Goal: Transaction & Acquisition: Book appointment/travel/reservation

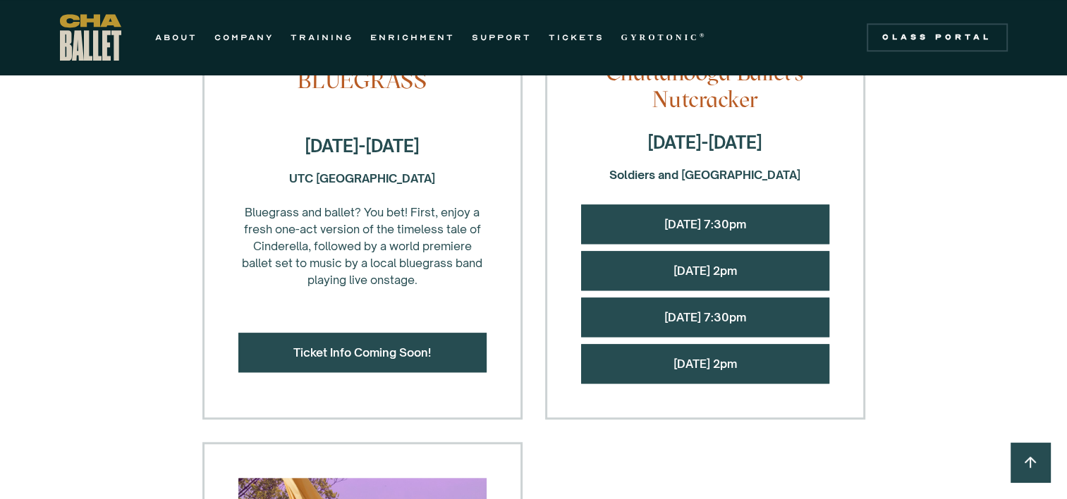
scroll to position [1410, 0]
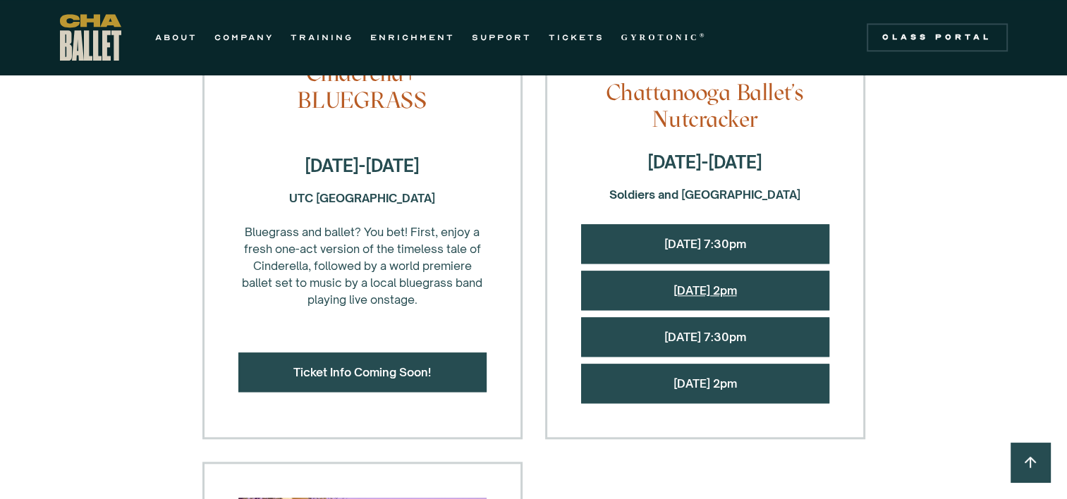
click at [725, 288] on link "[DATE] 2pm" at bounding box center [704, 290] width 63 height 14
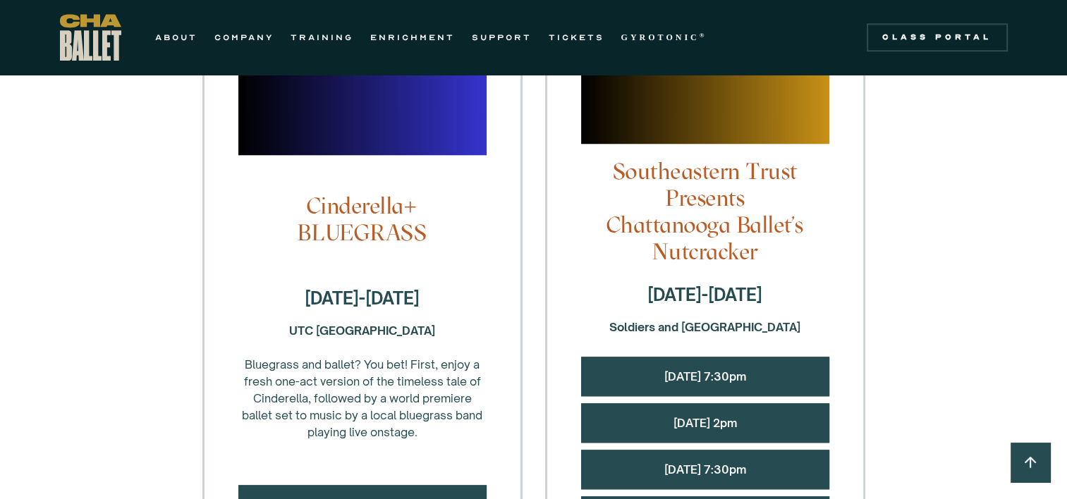
scroll to position [1269, 0]
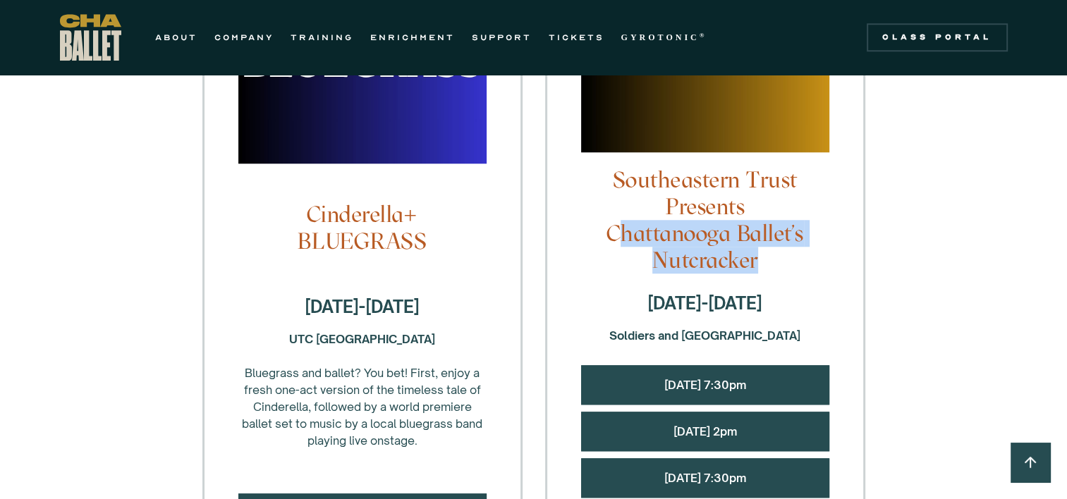
drag, startPoint x: 614, startPoint y: 229, endPoint x: 777, endPoint y: 265, distance: 166.8
click at [777, 265] on h4 "Southeastern Trust Presents Chattanooga Ballet's Nutcracker" at bounding box center [705, 219] width 248 height 107
click at [618, 240] on h4 "Southeastern Trust Presents Chattanooga Ballet's Nutcracker" at bounding box center [705, 219] width 248 height 107
drag, startPoint x: 606, startPoint y: 226, endPoint x: 764, endPoint y: 267, distance: 163.1
click at [764, 267] on h4 "Southeastern Trust Presents Chattanooga Ballet's Nutcracker" at bounding box center [705, 219] width 248 height 107
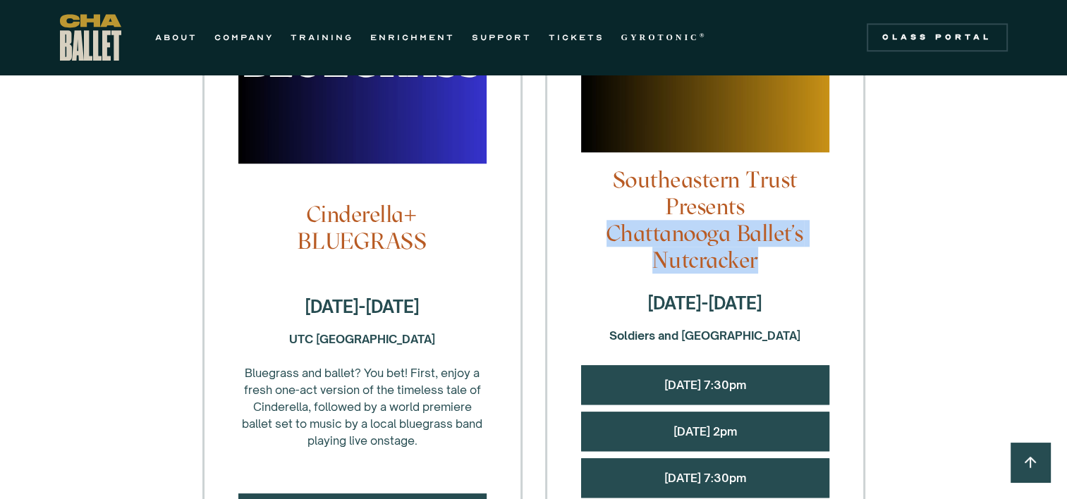
drag, startPoint x: 764, startPoint y: 267, endPoint x: 731, endPoint y: 255, distance: 35.5
copy h4 "Chattanooga Ballet's Nutcracker"
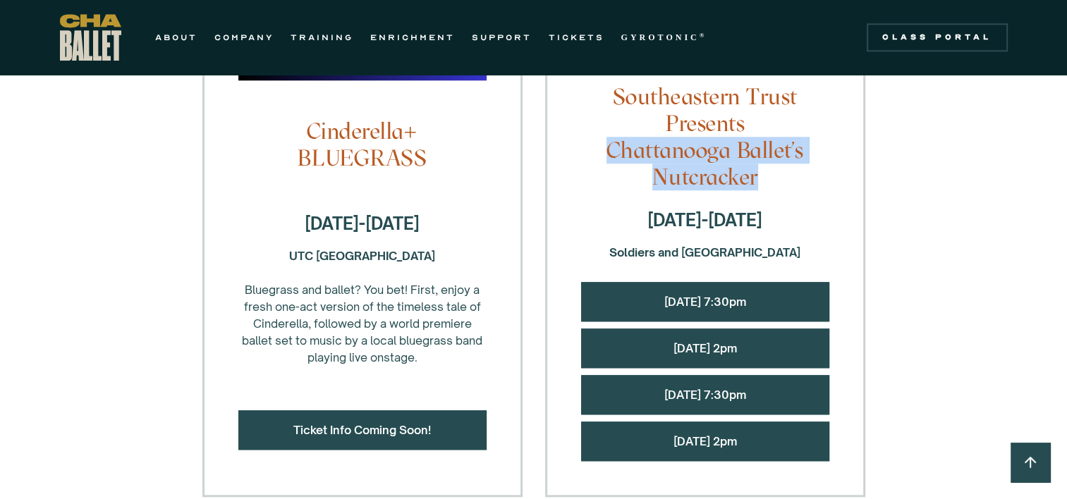
scroll to position [1199, 0]
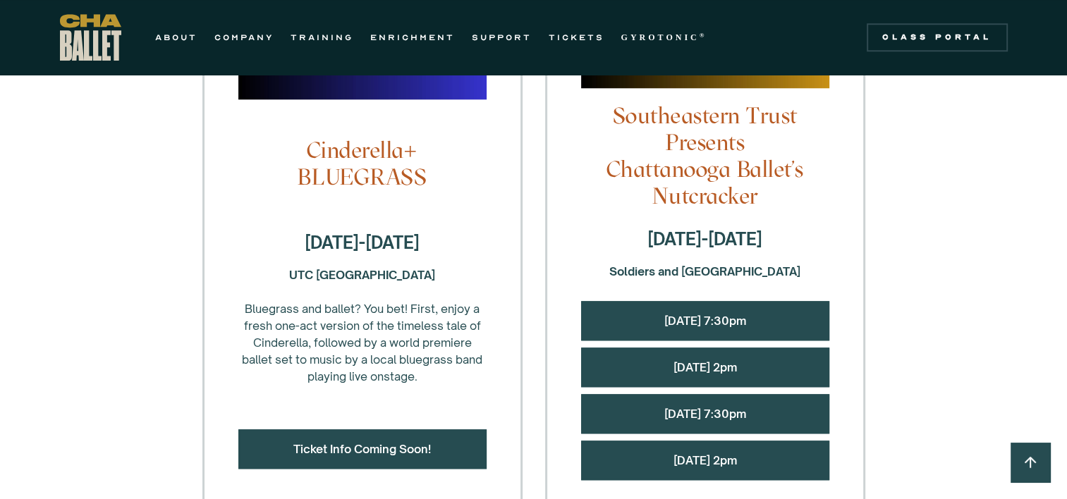
scroll to position [1340, 0]
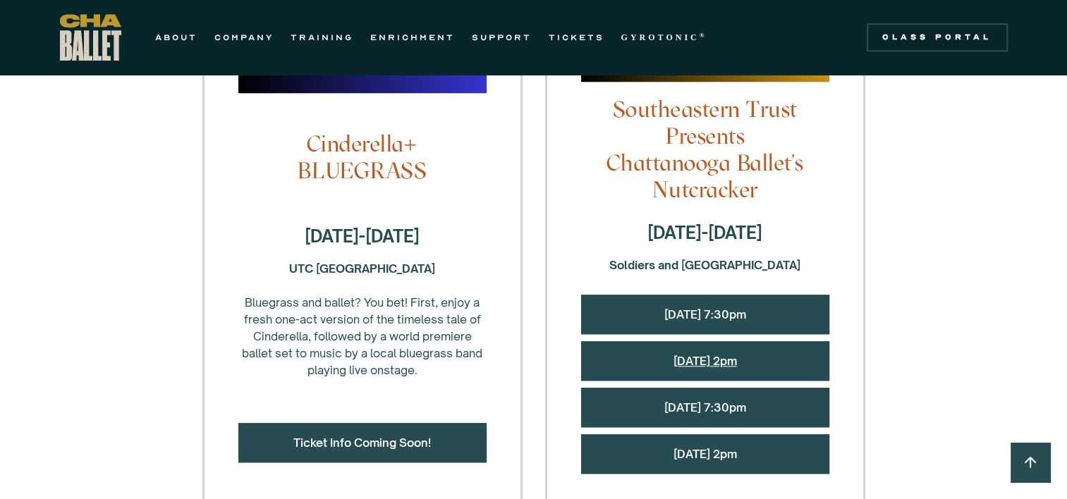
click at [737, 357] on link "[DATE] 2pm" at bounding box center [704, 361] width 63 height 14
